Goal: Book appointment/travel/reservation

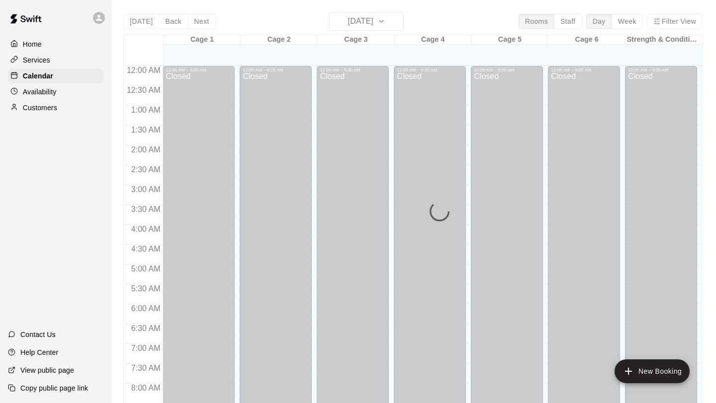
scroll to position [553, 0]
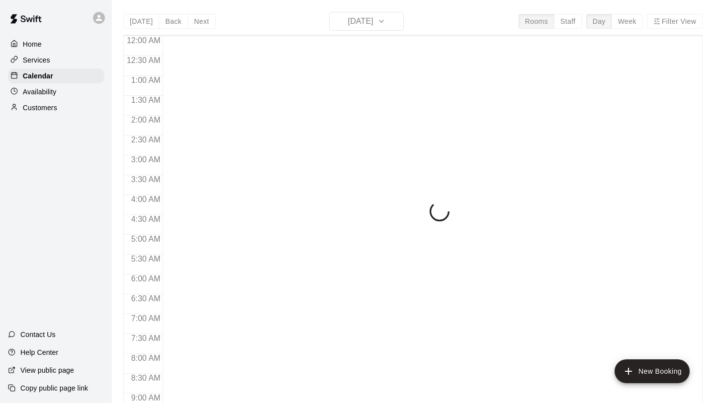
scroll to position [554, 0]
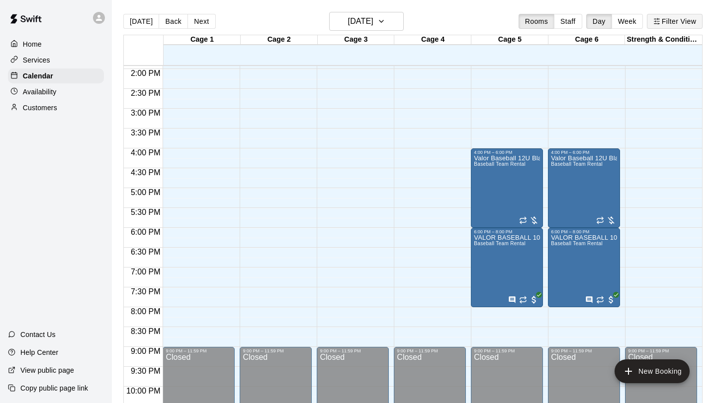
click at [658, 22] on icon "button" at bounding box center [656, 21] width 7 height 7
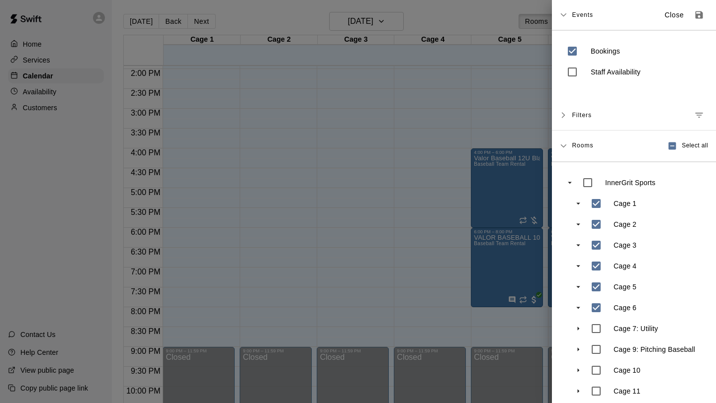
scroll to position [50, 0]
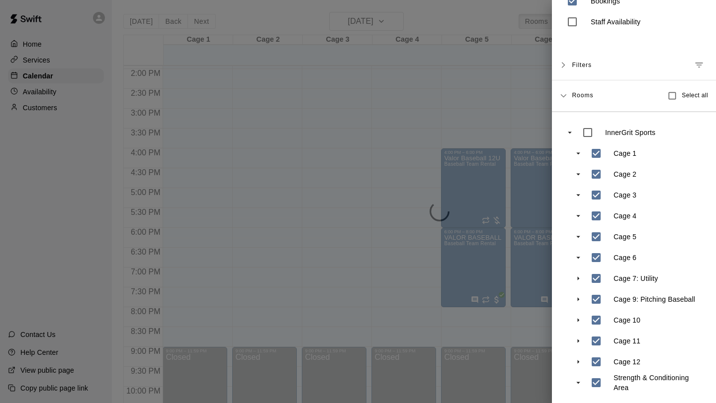
click at [461, 272] on div at bounding box center [358, 201] width 716 height 403
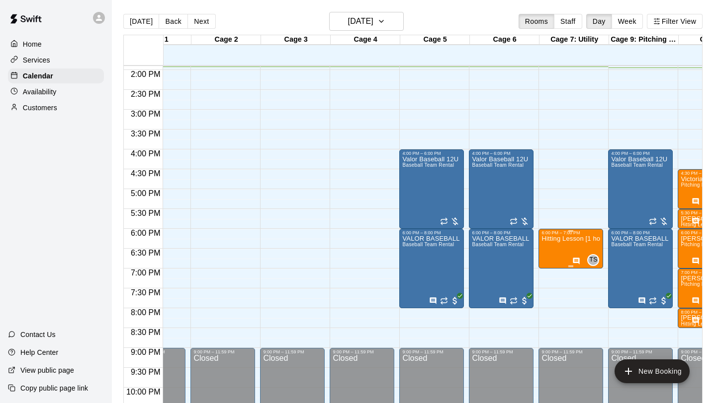
scroll to position [0, 0]
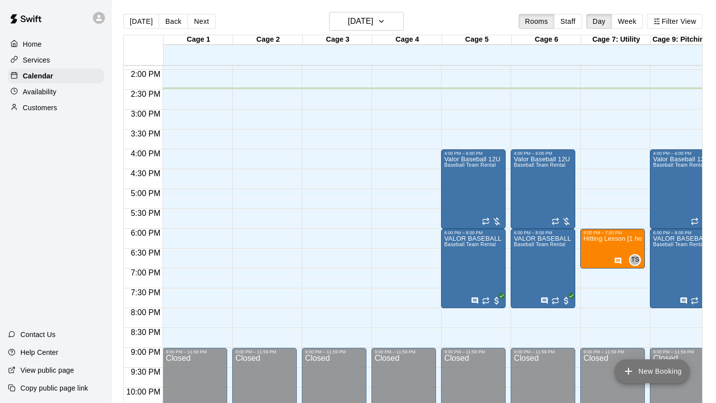
click at [635, 363] on button "New Booking" at bounding box center [651, 372] width 75 height 24
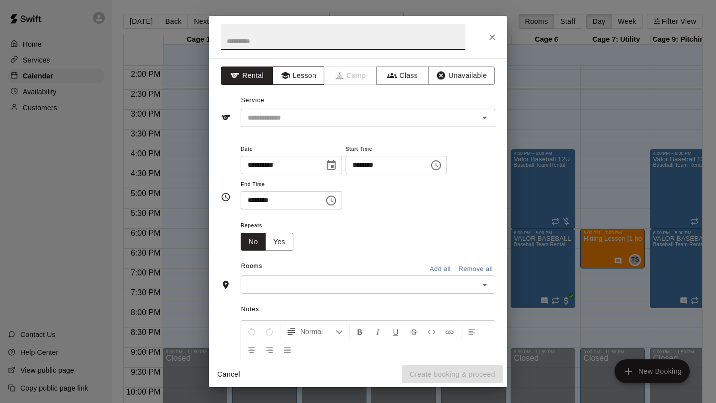
click at [313, 73] on button "Lesson" at bounding box center [298, 76] width 52 height 18
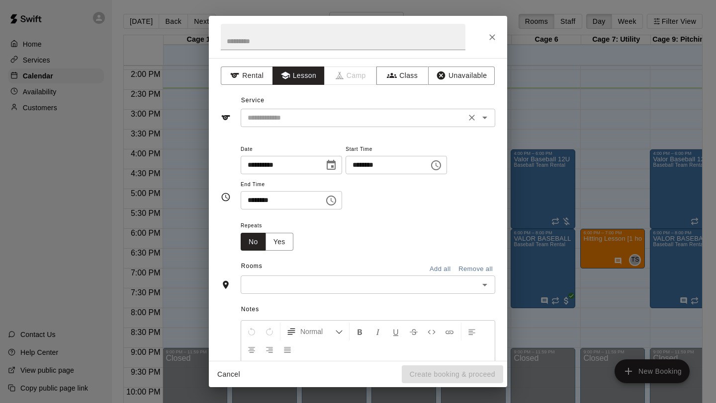
click at [306, 113] on input "text" at bounding box center [352, 118] width 219 height 12
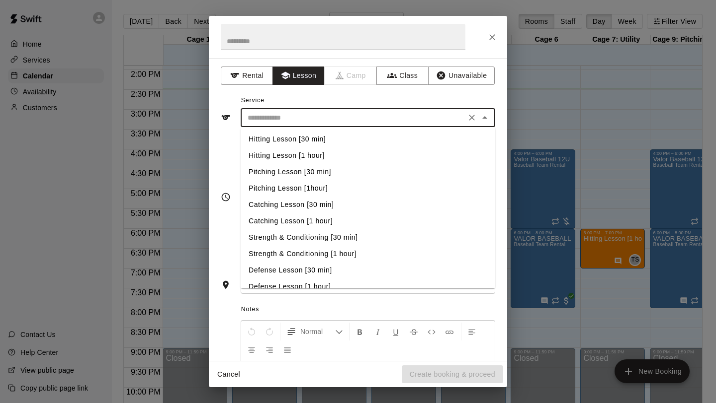
click at [314, 235] on li "Strength & Conditioning [30 min]" at bounding box center [367, 238] width 254 height 16
type input "**********"
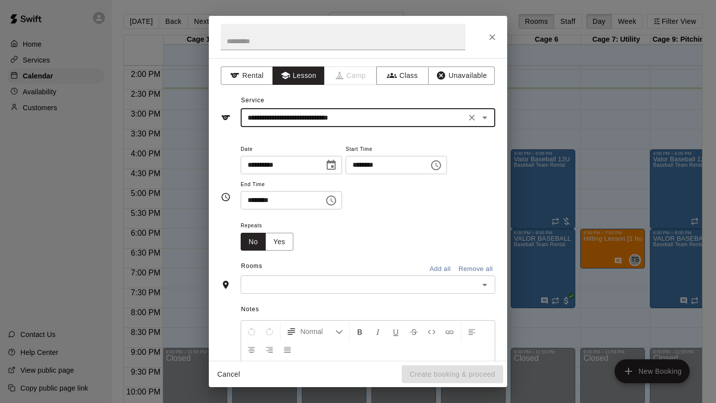
click at [441, 161] on icon "Choose time, selected time is 1:00 PM" at bounding box center [436, 165] width 10 height 10
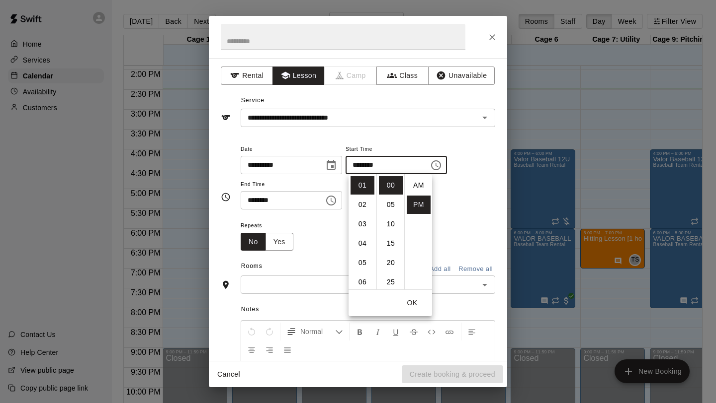
scroll to position [18, 0]
click at [365, 239] on li "04" at bounding box center [362, 244] width 24 height 18
type input "********"
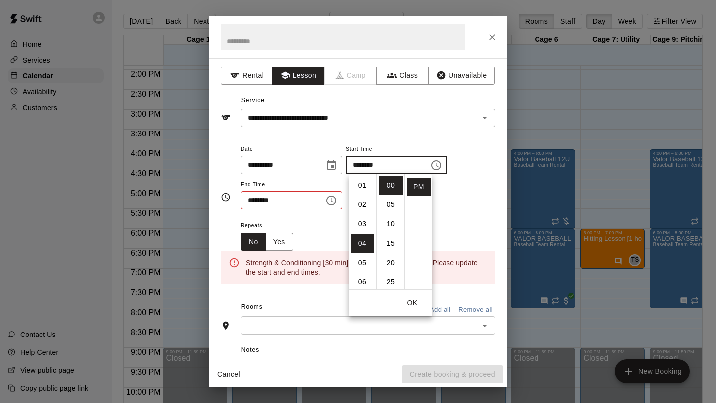
scroll to position [78, 0]
click at [337, 196] on icon "Choose time, selected time is 1:30 PM" at bounding box center [331, 201] width 12 height 12
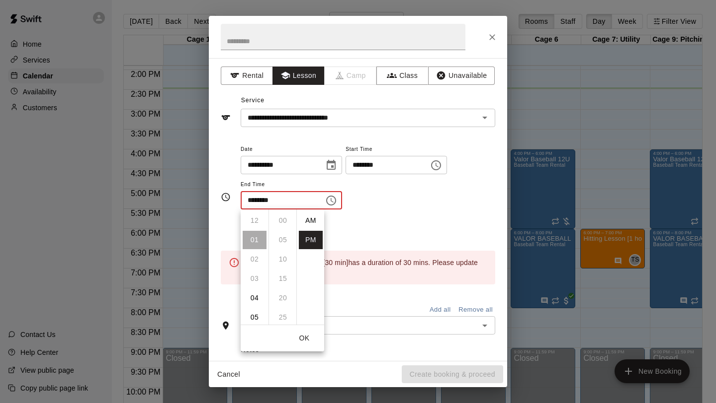
scroll to position [18, 0]
click at [253, 281] on li "04" at bounding box center [254, 279] width 24 height 18
type input "********"
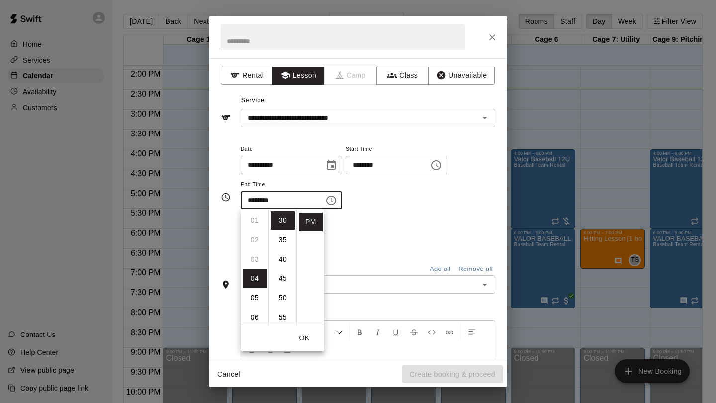
scroll to position [78, 0]
click at [353, 265] on div "Rooms Add all Remove all" at bounding box center [358, 267] width 274 height 17
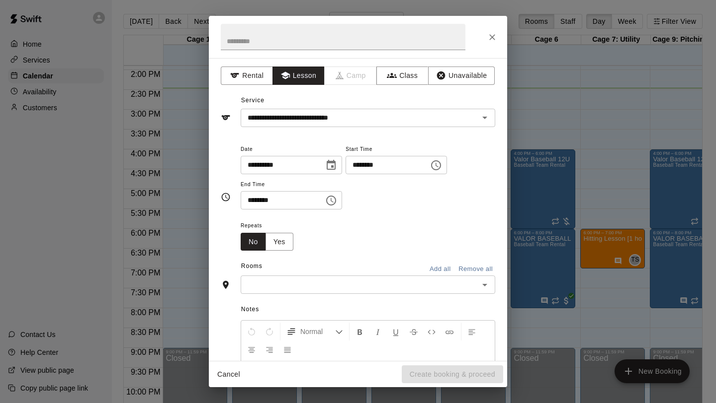
click at [325, 282] on input "text" at bounding box center [359, 285] width 232 height 12
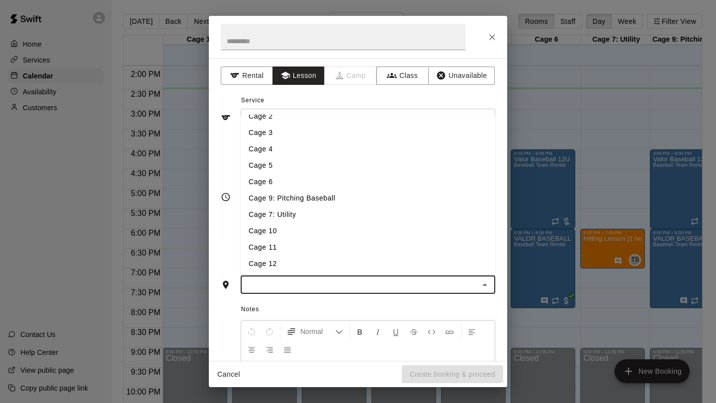
scroll to position [0, 0]
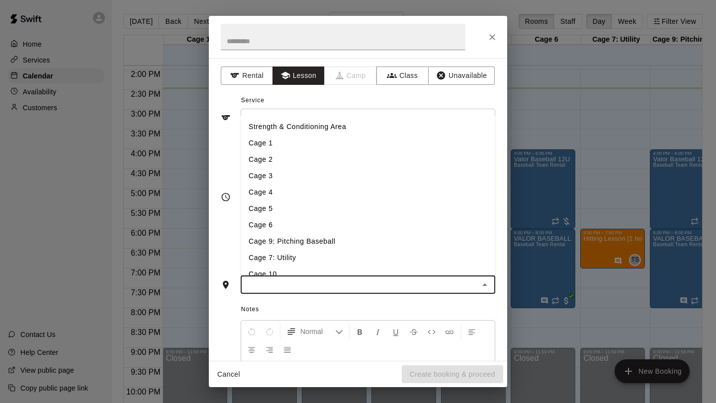
click at [338, 125] on li "Strength & Conditioning Area" at bounding box center [367, 127] width 254 height 16
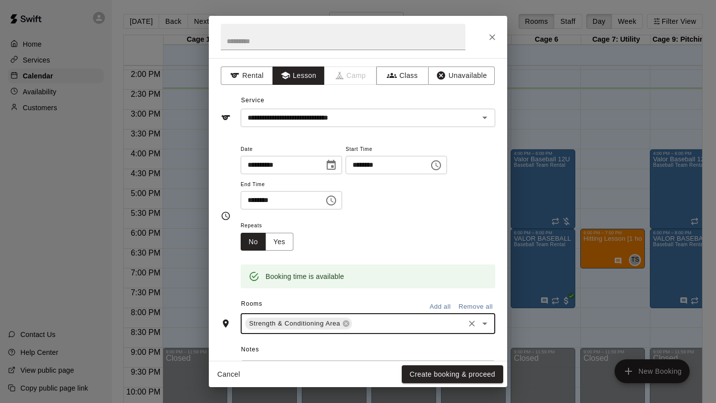
scroll to position [134, 0]
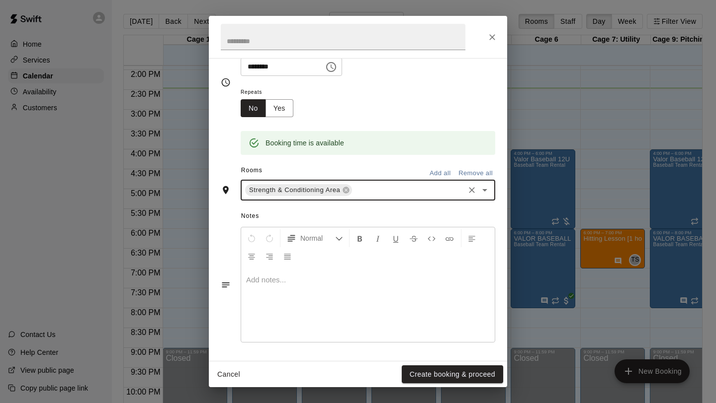
click at [287, 295] on div at bounding box center [367, 305] width 253 height 75
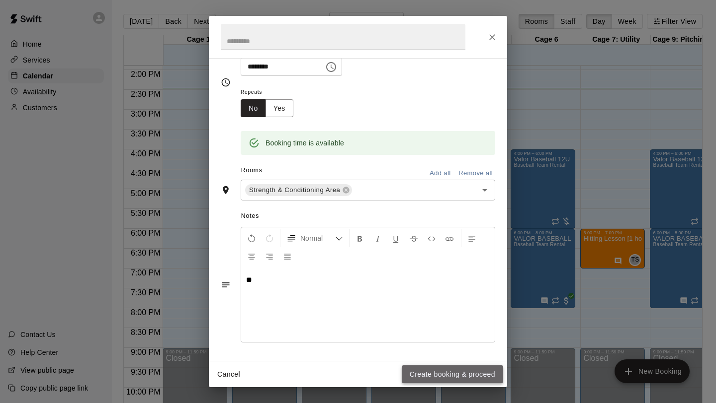
click at [436, 376] on button "Create booking & proceed" at bounding box center [451, 375] width 101 height 18
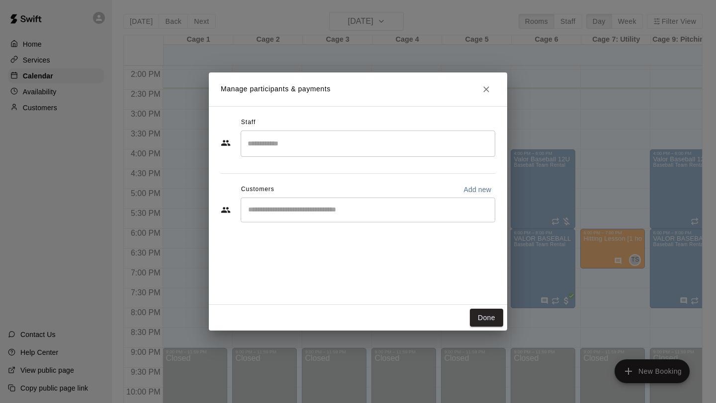
click at [306, 150] on input "Search staff" at bounding box center [367, 143] width 245 height 17
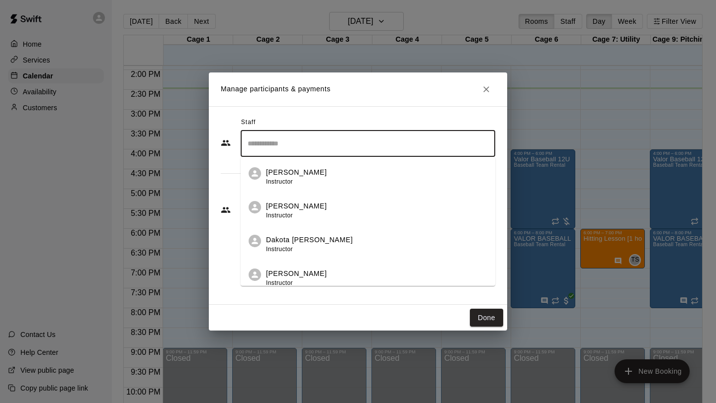
scroll to position [108, 0]
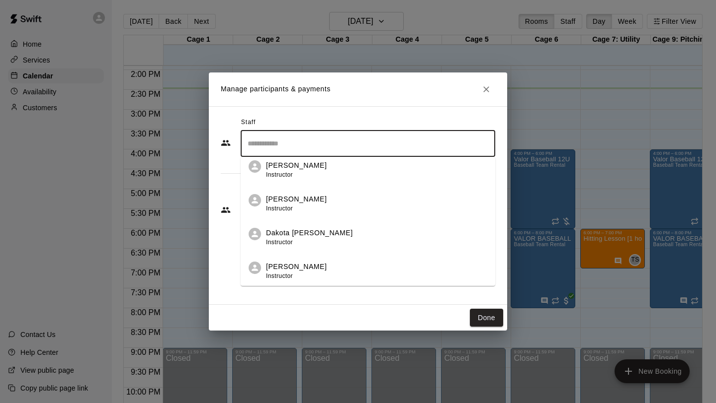
click at [289, 239] on span "Instructor" at bounding box center [279, 242] width 27 height 7
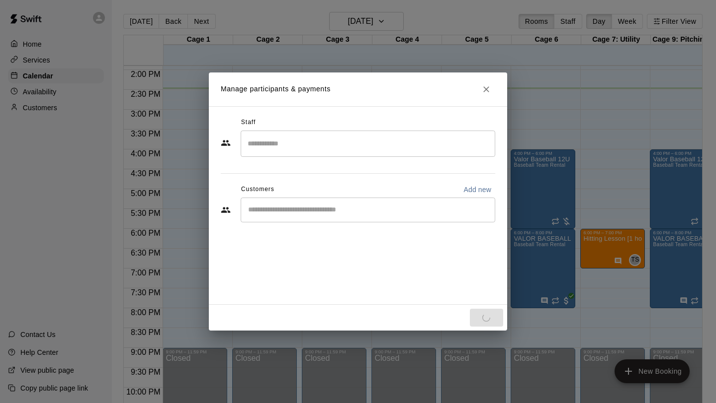
click at [327, 283] on div "Staff ​ Customers Add new ​" at bounding box center [358, 205] width 298 height 199
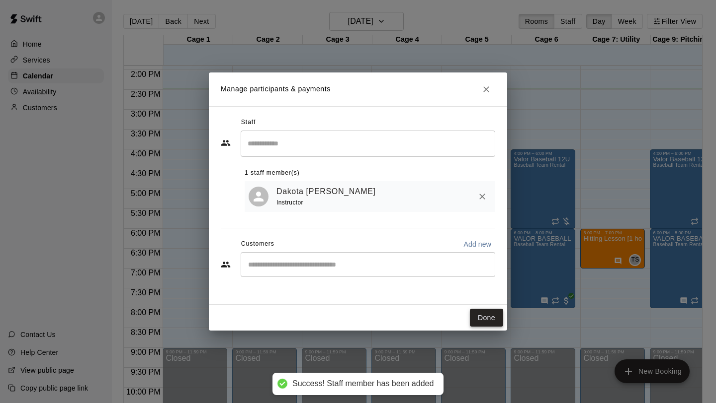
click at [481, 318] on button "Done" at bounding box center [486, 318] width 33 height 18
